Goal: Task Accomplishment & Management: Manage account settings

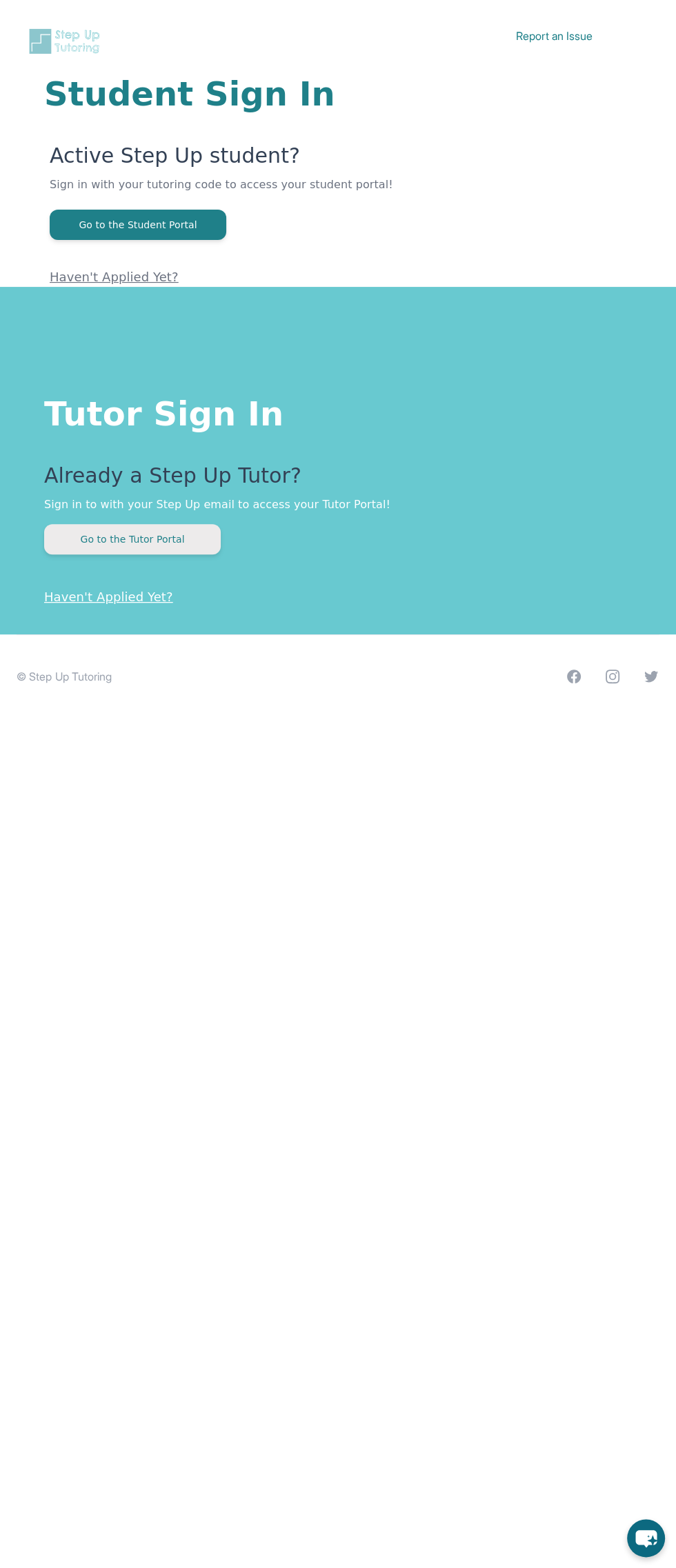
click at [142, 530] on button "Go to the Tutor Portal" at bounding box center [132, 539] width 177 height 30
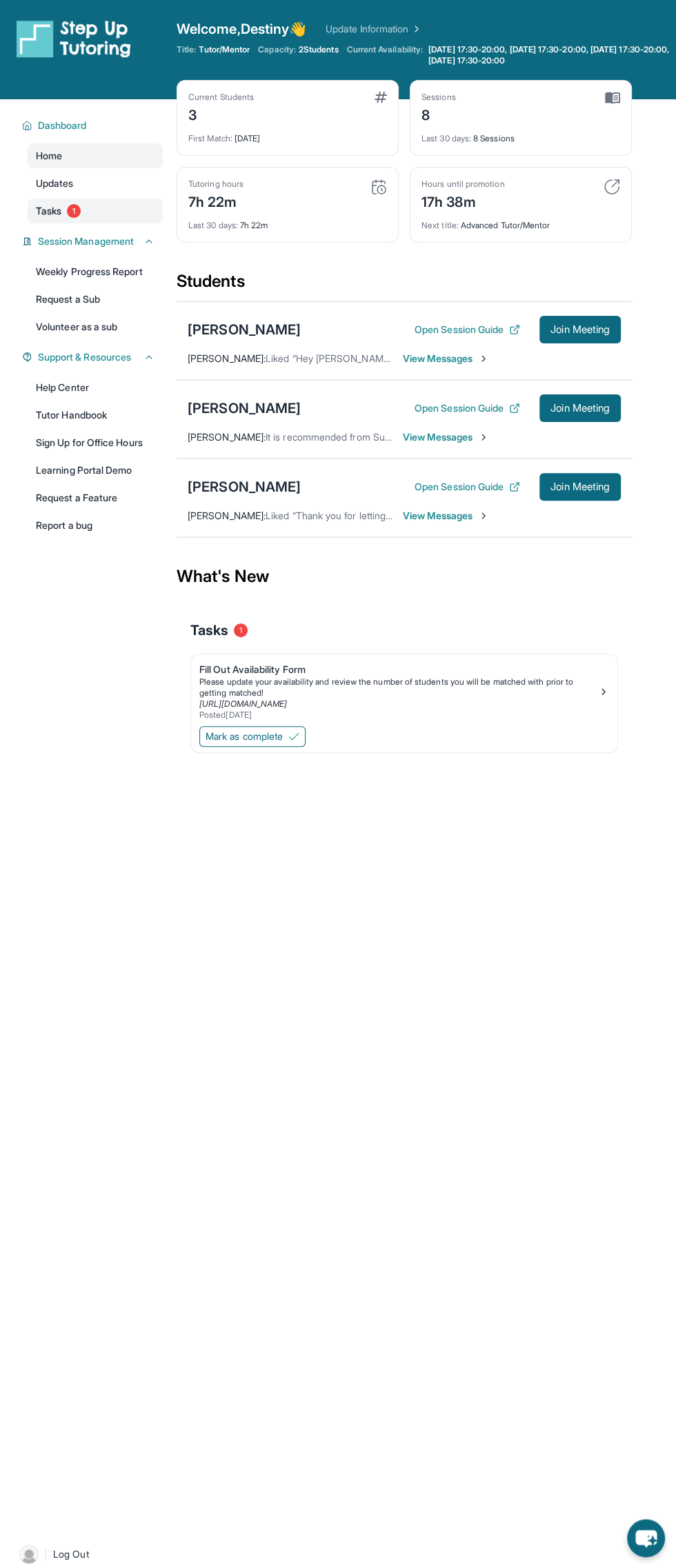
click at [48, 210] on span "Tasks" at bounding box center [48, 211] width 26 height 14
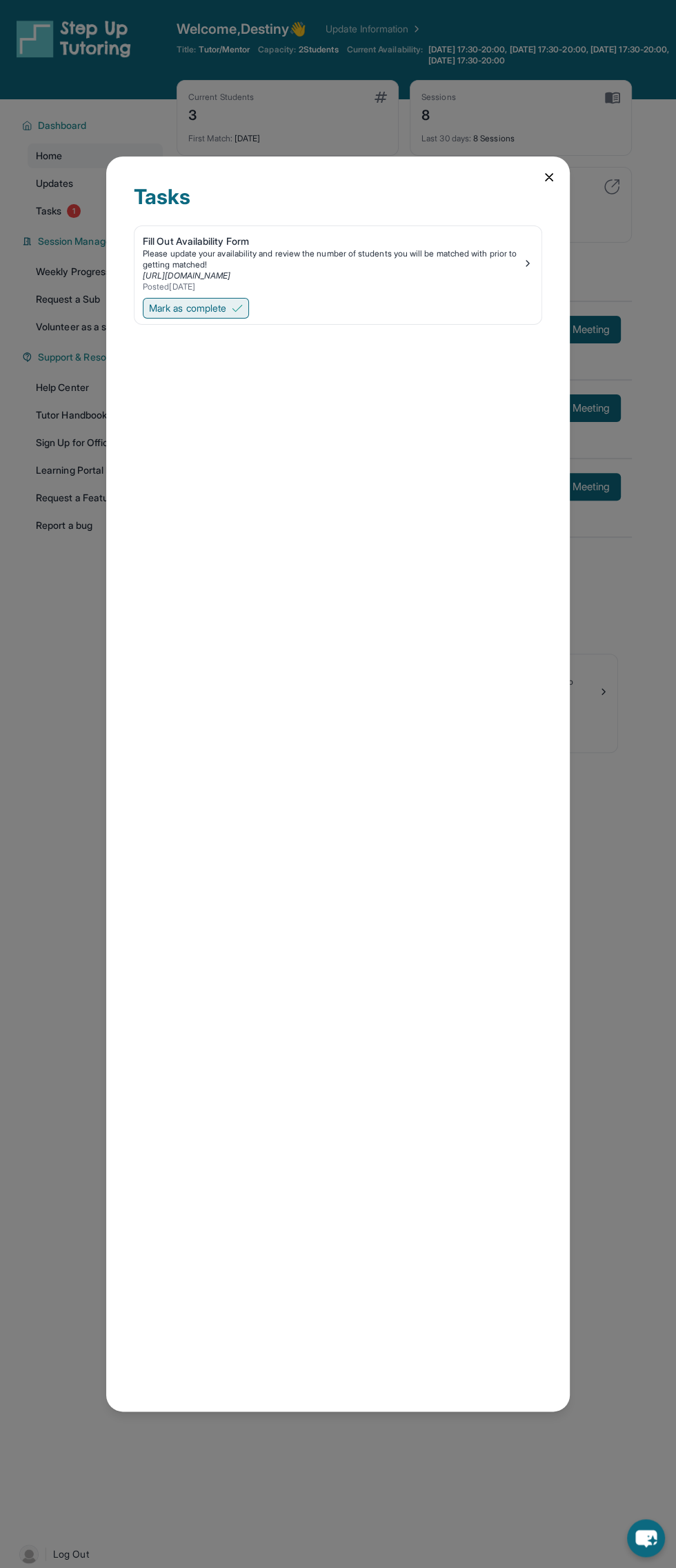
click at [232, 310] on button "Mark as complete" at bounding box center [196, 308] width 107 height 20
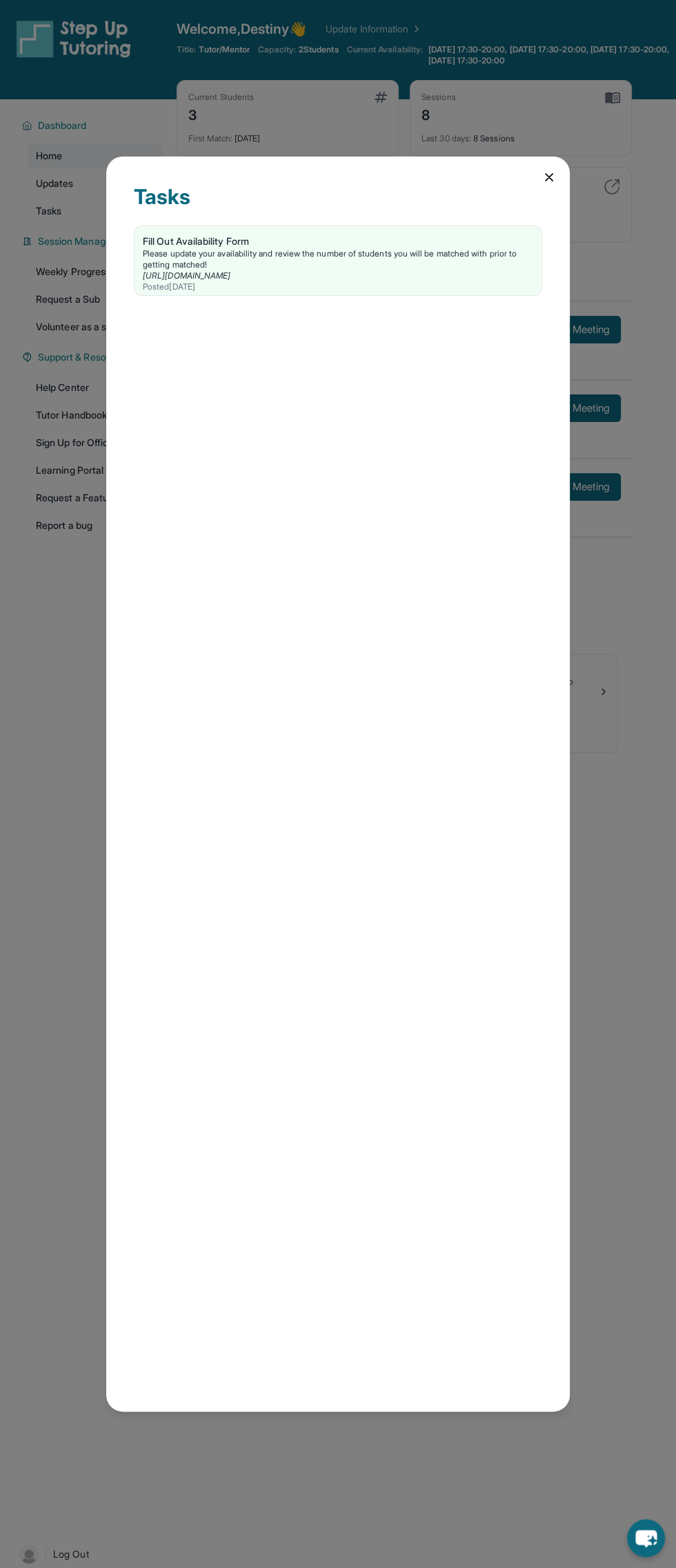
click at [546, 201] on div "Tasks Fill Out Availability Form Please update your availability and review the…" at bounding box center [338, 783] width 464 height 1255
click at [549, 178] on icon at bounding box center [549, 178] width 7 height 7
